Goal: Task Accomplishment & Management: Manage account settings

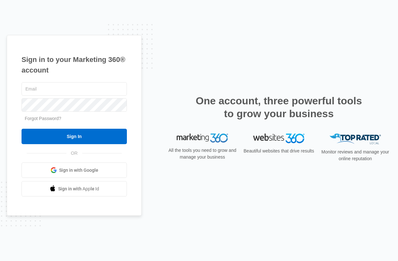
type input "Nogo_29@yahoo.com"
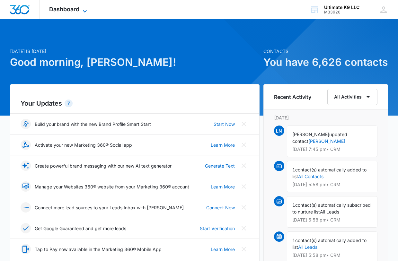
click at [75, 7] on span "Dashboard" at bounding box center [64, 9] width 30 height 7
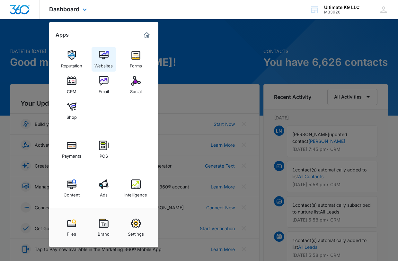
click at [99, 61] on div "Websites" at bounding box center [103, 64] width 18 height 8
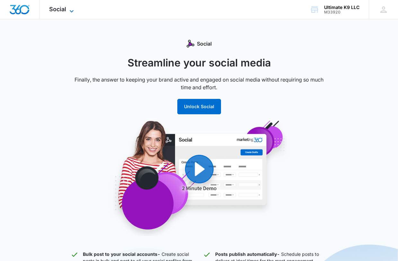
click at [70, 9] on icon at bounding box center [72, 11] width 8 height 8
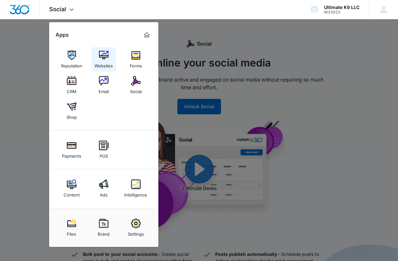
click at [99, 66] on div "Websites" at bounding box center [103, 64] width 18 height 8
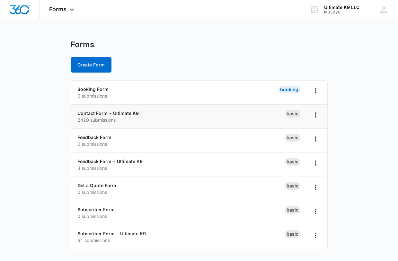
click at [217, 117] on p "2410 submissions" at bounding box center [180, 120] width 207 height 7
click at [318, 117] on icon "Overflow Menu" at bounding box center [316, 115] width 8 height 8
click at [97, 115] on link "Contact Form - Ultimate K9" at bounding box center [107, 112] width 61 height 5
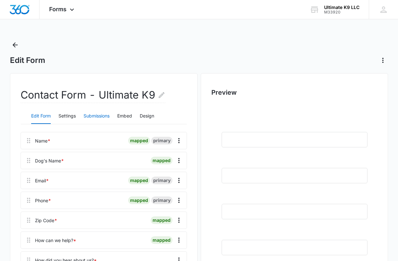
click at [98, 115] on button "Submissions" at bounding box center [96, 116] width 26 height 15
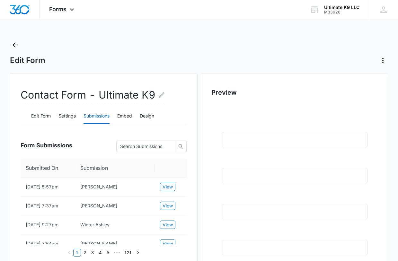
scroll to position [78, 0]
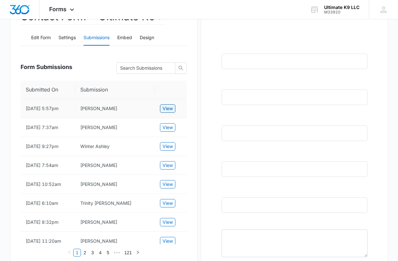
click at [172, 110] on span "View" at bounding box center [167, 108] width 10 height 7
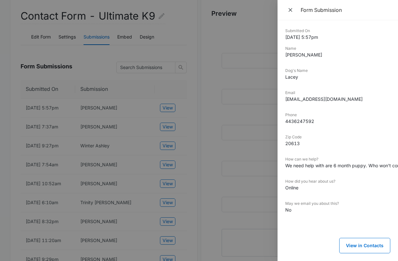
scroll to position [0, 0]
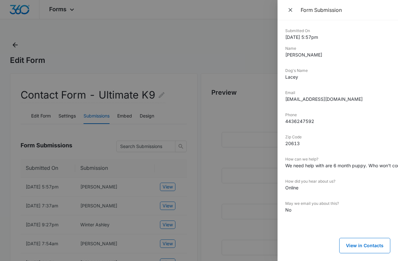
click at [210, 146] on div at bounding box center [199, 130] width 398 height 261
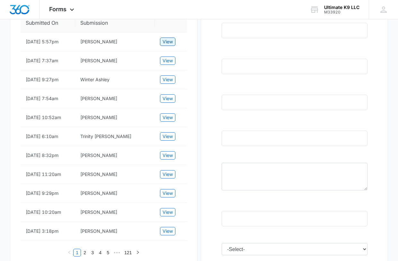
scroll to position [103, 0]
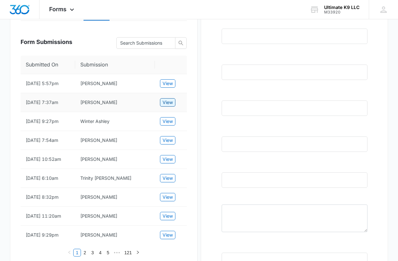
click at [163, 104] on span "View" at bounding box center [167, 102] width 10 height 7
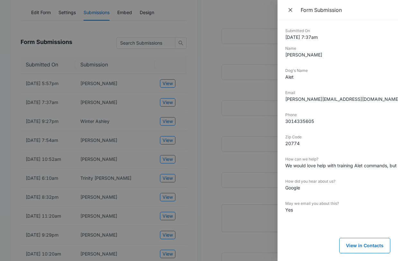
click at [187, 53] on div at bounding box center [199, 130] width 398 height 261
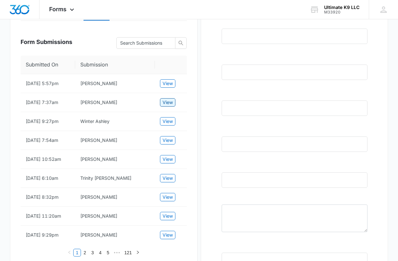
scroll to position [0, 0]
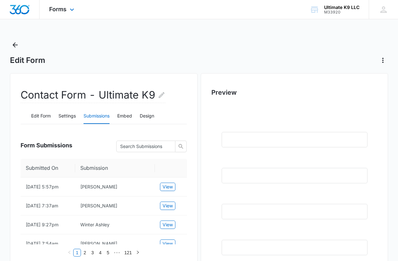
click at [67, 5] on div "Forms Apps Reputation Websites Forms CRM Email Social Shop Payments POS Content…" at bounding box center [62, 9] width 46 height 19
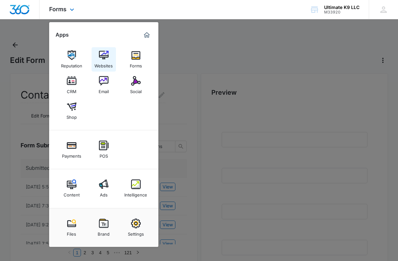
click at [101, 59] on img at bounding box center [104, 55] width 10 height 10
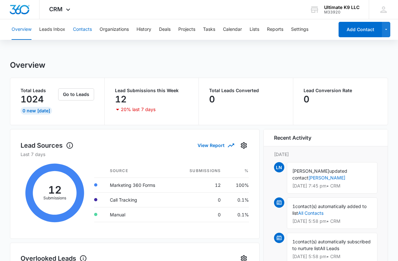
click at [86, 31] on button "Contacts" at bounding box center [82, 29] width 19 height 21
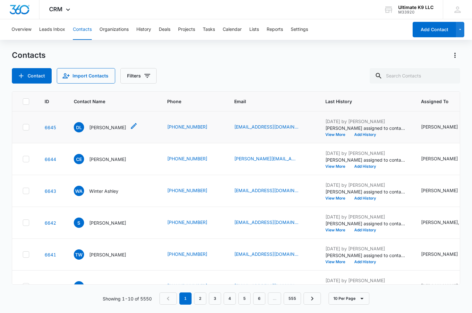
click at [98, 131] on div "DL [PERSON_NAME]" at bounding box center [100, 127] width 52 height 10
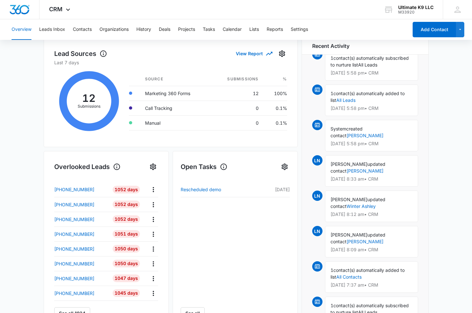
scroll to position [100, 0]
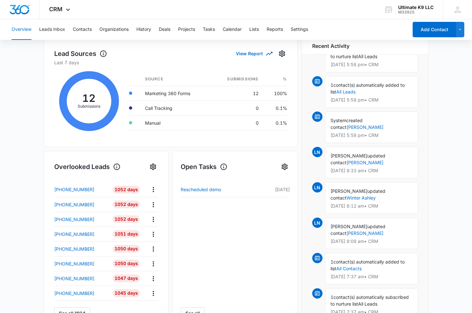
click at [346, 159] on div "[PERSON_NAME] updated contact [PERSON_NAME] [DATE] 8:33 am • CRM" at bounding box center [371, 162] width 93 height 31
click at [347, 153] on div "[PERSON_NAME] updated contact [PERSON_NAME] [DATE] 8:33 am • CRM" at bounding box center [371, 162] width 93 height 31
click at [347, 160] on link "[PERSON_NAME]" at bounding box center [365, 162] width 37 height 5
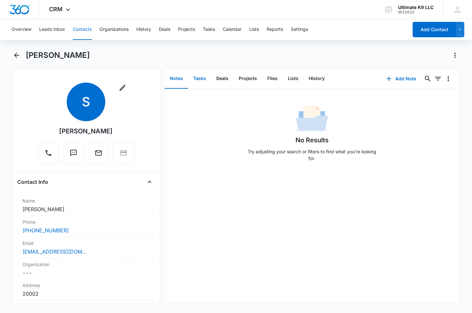
click at [203, 78] on button "Tasks" at bounding box center [199, 79] width 23 height 20
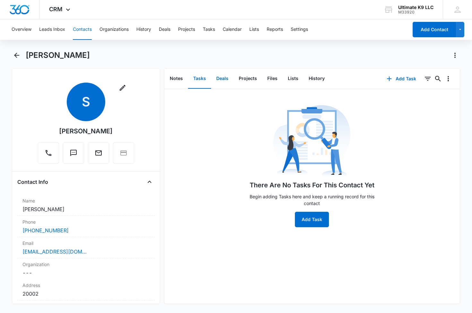
click at [215, 78] on button "Deals" at bounding box center [222, 79] width 22 height 20
click at [246, 83] on button "Projects" at bounding box center [248, 79] width 29 height 20
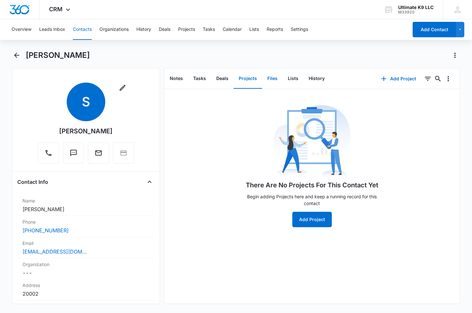
click at [278, 80] on button "Files" at bounding box center [272, 79] width 21 height 20
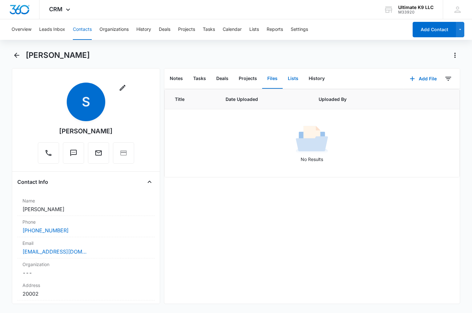
click at [285, 81] on button "Lists" at bounding box center [293, 79] width 21 height 20
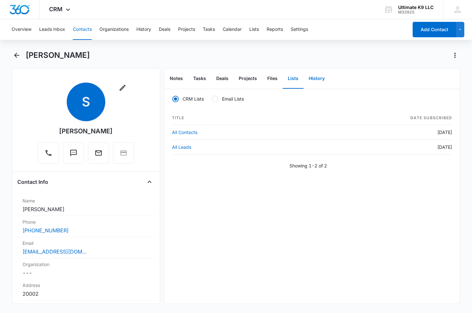
click at [322, 85] on button "History" at bounding box center [317, 79] width 26 height 20
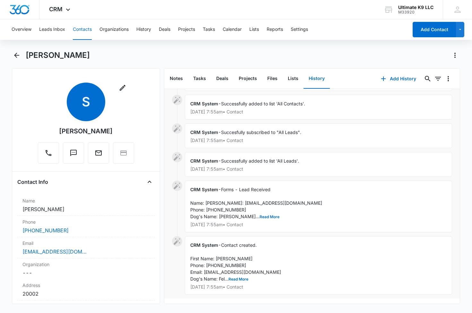
click at [277, 55] on div "[PERSON_NAME]" at bounding box center [243, 55] width 435 height 10
click at [19, 57] on icon "Back" at bounding box center [17, 55] width 8 height 8
